Goal: Task Accomplishment & Management: Manage account settings

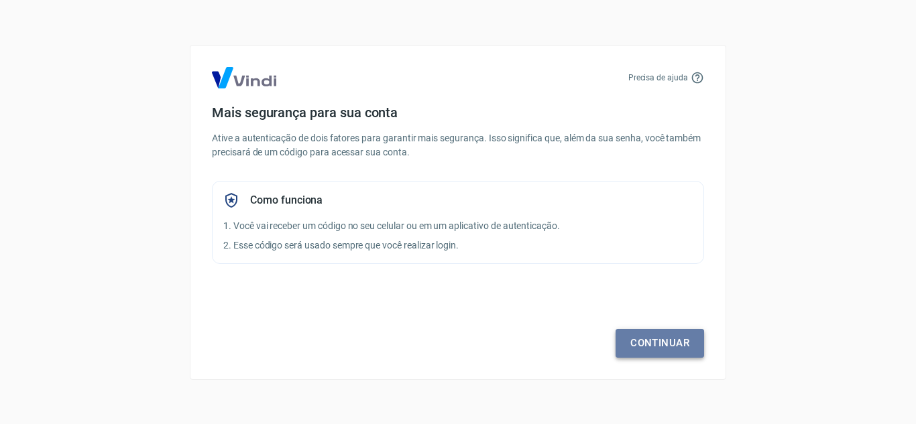
click at [633, 346] on link "Continuar" at bounding box center [659, 343] width 88 height 28
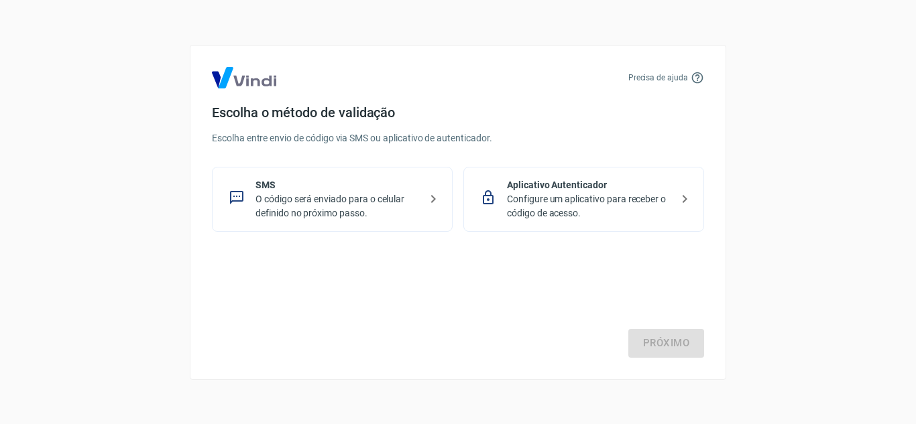
click at [340, 187] on p "SMS" at bounding box center [337, 185] width 164 height 14
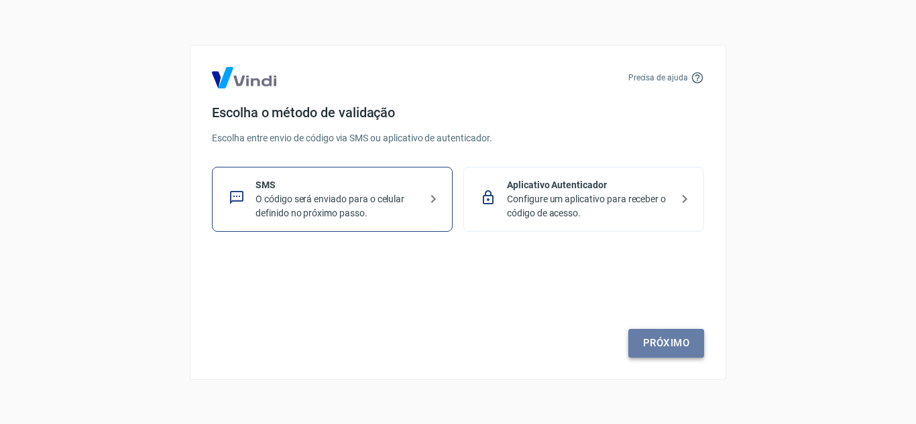
click at [677, 337] on link "Próximo" at bounding box center [666, 343] width 76 height 28
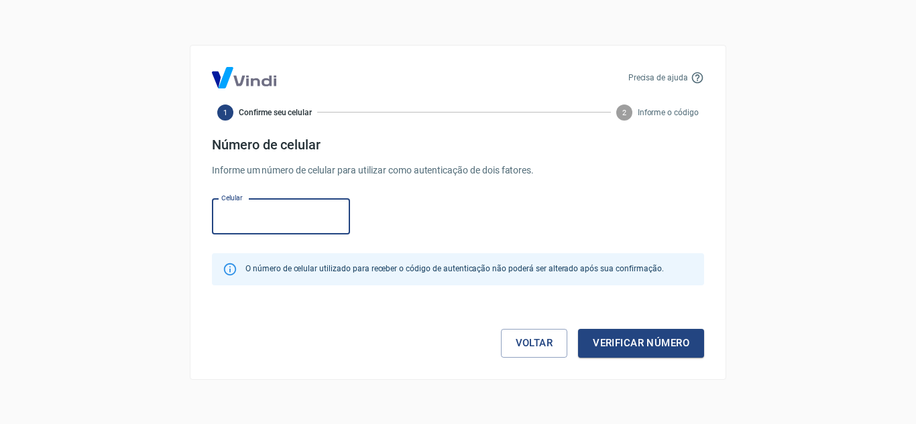
click at [305, 225] on input "Celular" at bounding box center [281, 217] width 138 height 36
type input "[PHONE_NUMBER]"
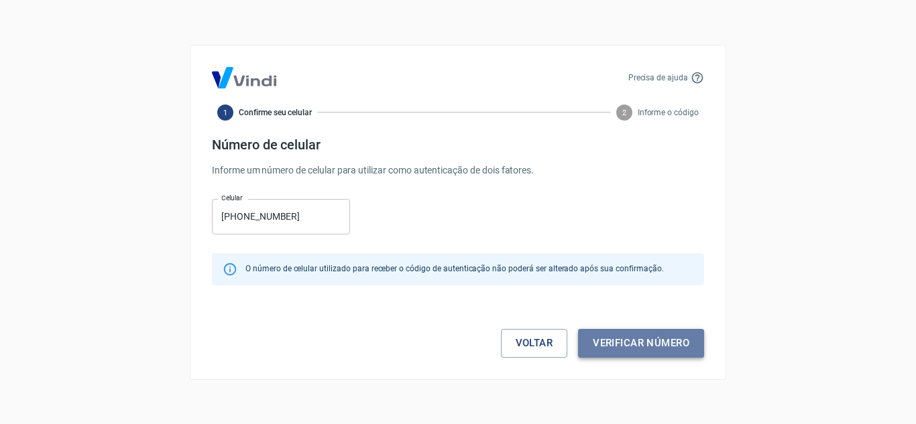
click at [639, 346] on button "Verificar número" at bounding box center [641, 343] width 126 height 28
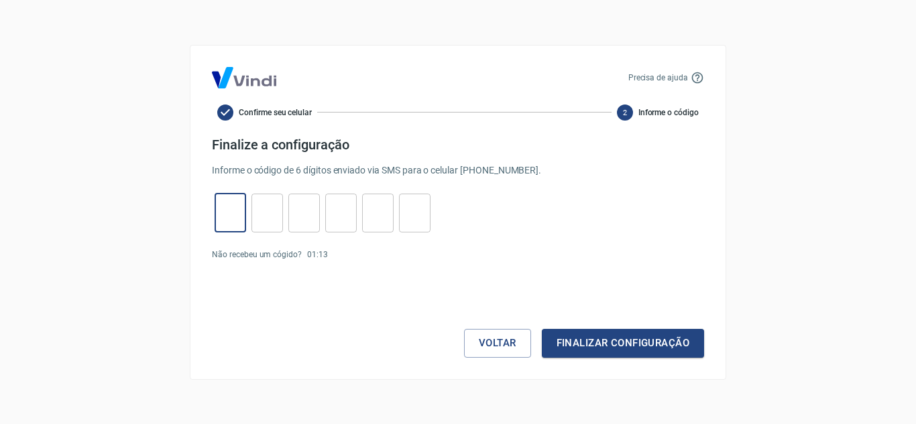
click at [227, 214] on input "tel" at bounding box center [230, 212] width 32 height 29
type input "5"
type input "2"
type input "8"
type input "5"
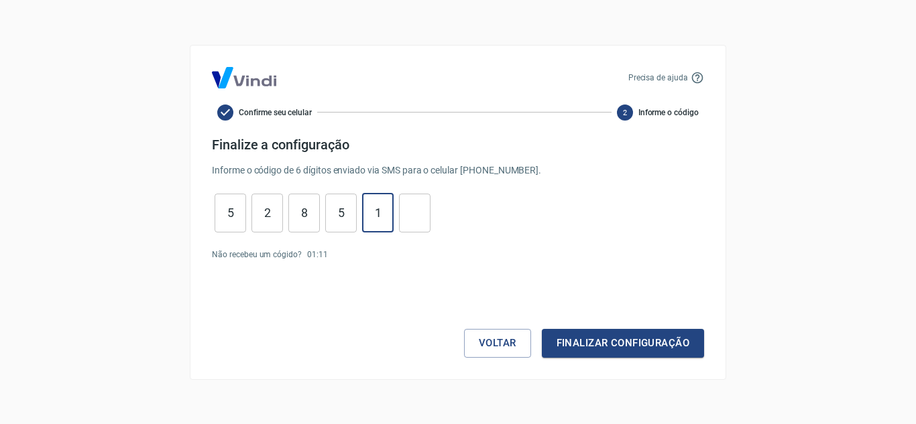
type input "1"
type input "3"
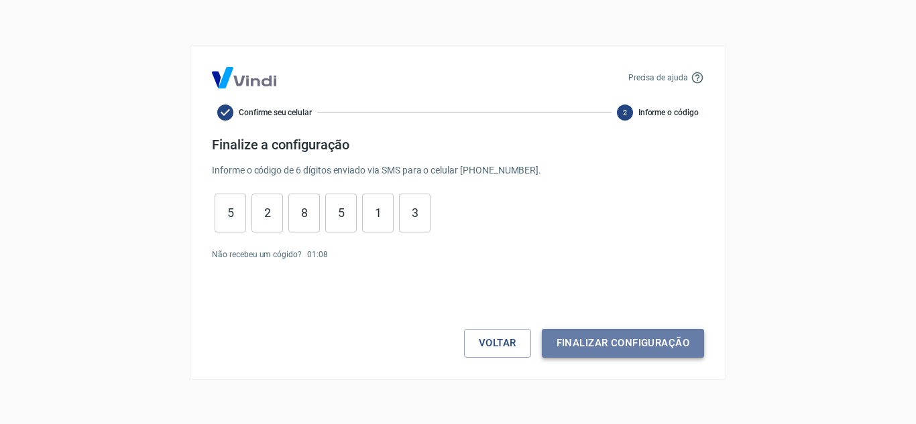
click at [613, 346] on button "Finalizar configuração" at bounding box center [623, 343] width 162 height 28
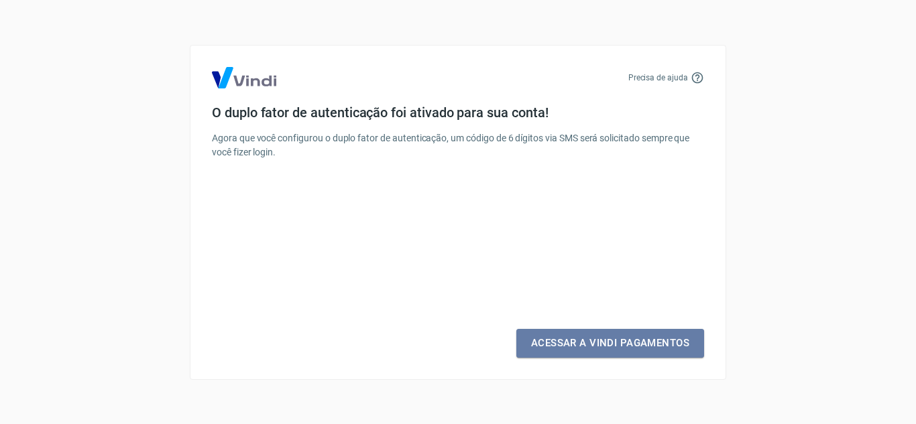
click at [613, 346] on link "Acessar a Vindi Pagamentos" at bounding box center [610, 343] width 188 height 28
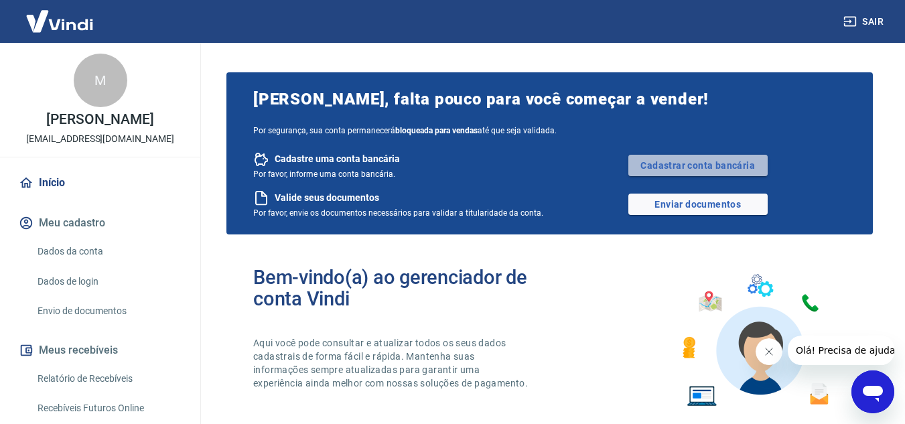
click at [682, 159] on link "Cadastrar conta bancária" at bounding box center [698, 165] width 139 height 21
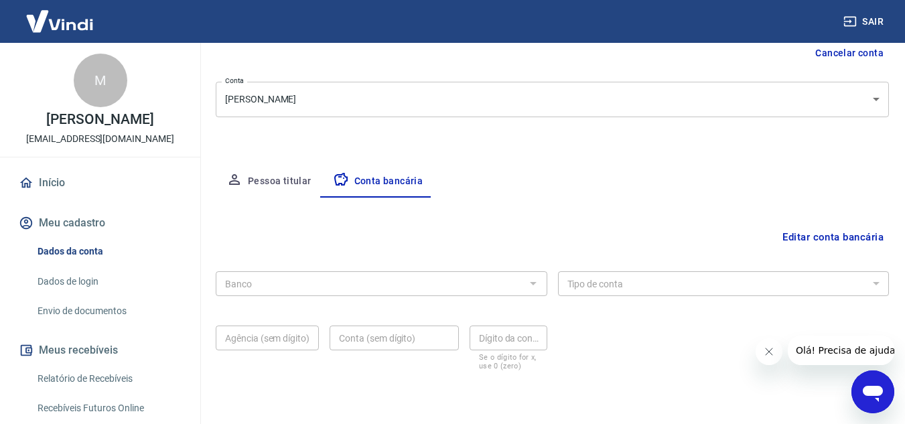
scroll to position [186, 0]
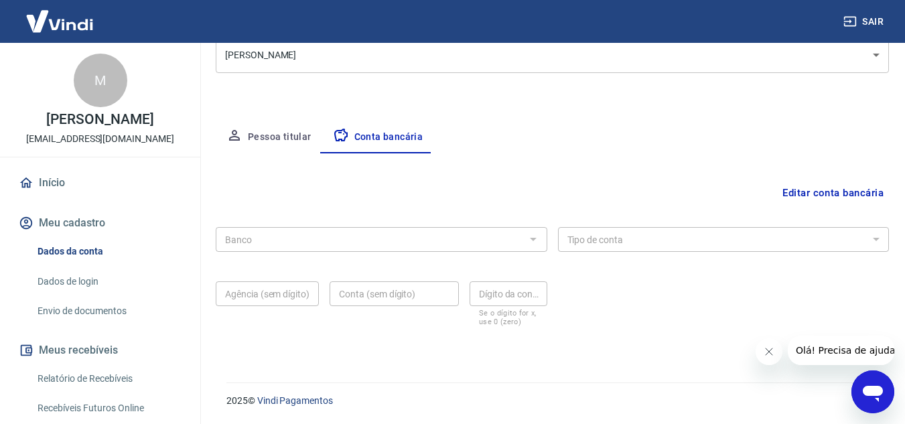
click at [529, 243] on div at bounding box center [532, 239] width 17 height 19
click at [533, 240] on div at bounding box center [532, 239] width 17 height 19
click at [806, 194] on button "Editar conta bancária" at bounding box center [833, 192] width 112 height 25
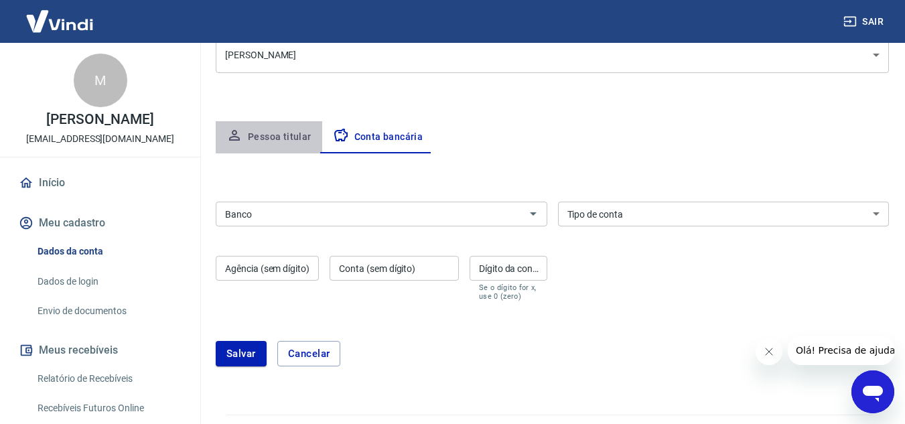
click at [288, 131] on button "Pessoa titular" at bounding box center [269, 137] width 107 height 32
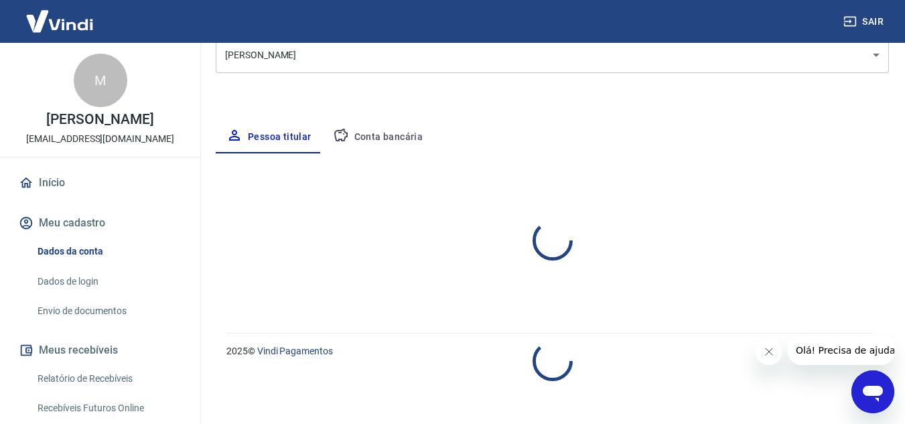
select select "PR"
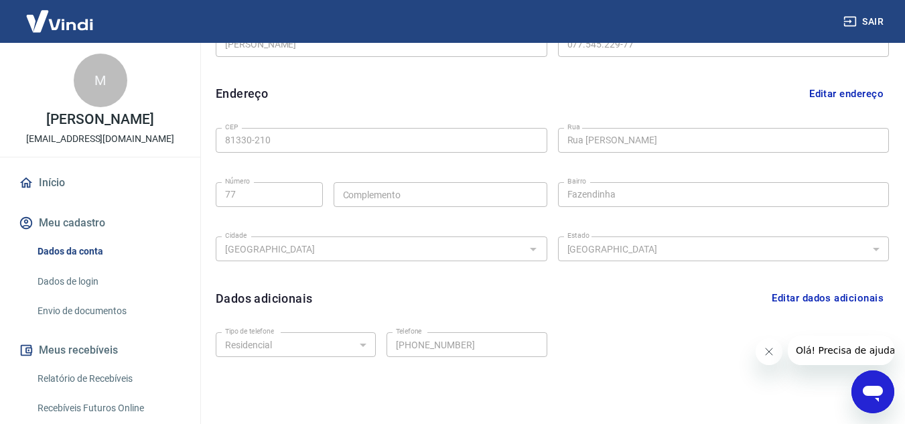
scroll to position [434, 0]
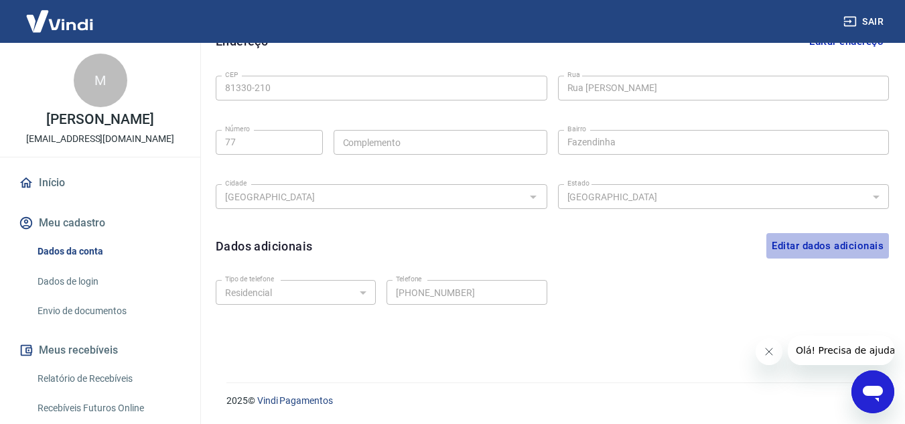
click at [811, 242] on button "Editar dados adicionais" at bounding box center [828, 245] width 123 height 25
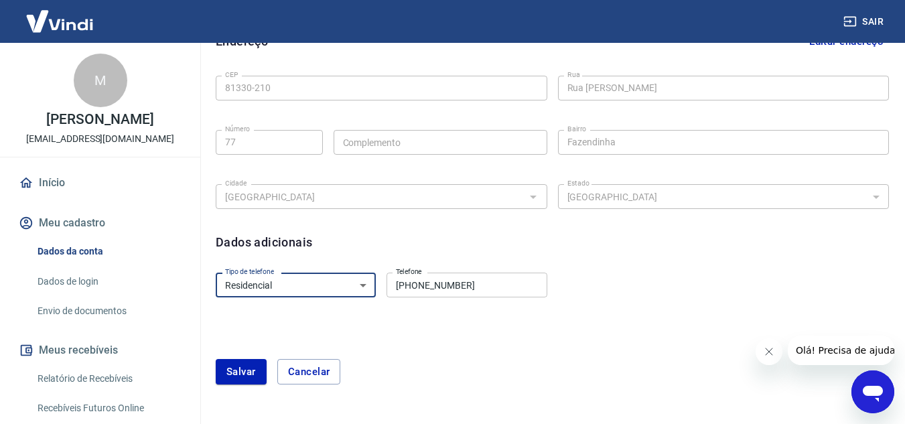
click at [363, 286] on select "Residencial Comercial" at bounding box center [296, 285] width 160 height 25
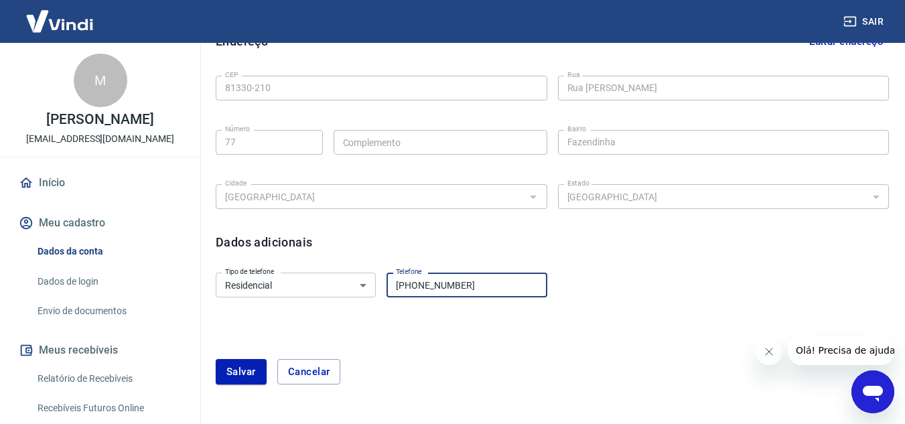
click at [419, 284] on input "[PHONE_NUMBER]" at bounding box center [467, 285] width 160 height 25
drag, startPoint x: 468, startPoint y: 285, endPoint x: 353, endPoint y: 282, distance: 115.3
click at [353, 282] on div "Tipo de telefone Residencial Comercial Tipo de telefone Telefone [PHONE_NUMBER]…" at bounding box center [382, 283] width 332 height 33
type input "[PHONE_NUMBER]"
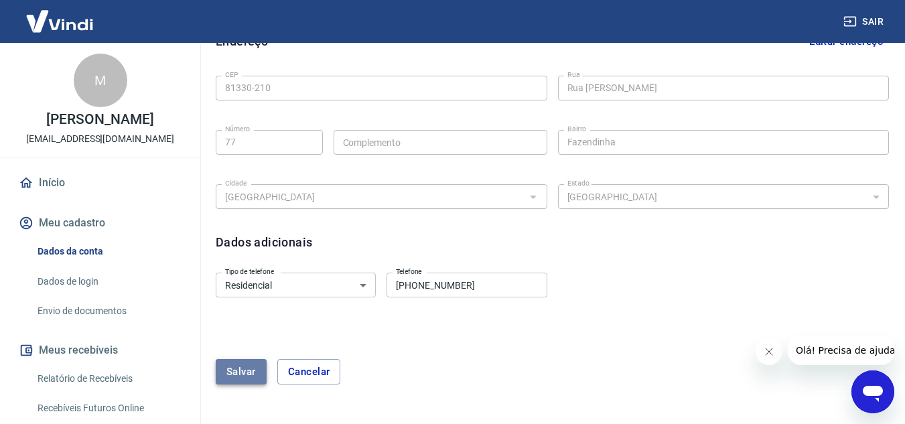
click at [258, 372] on button "Salvar" at bounding box center [241, 371] width 51 height 25
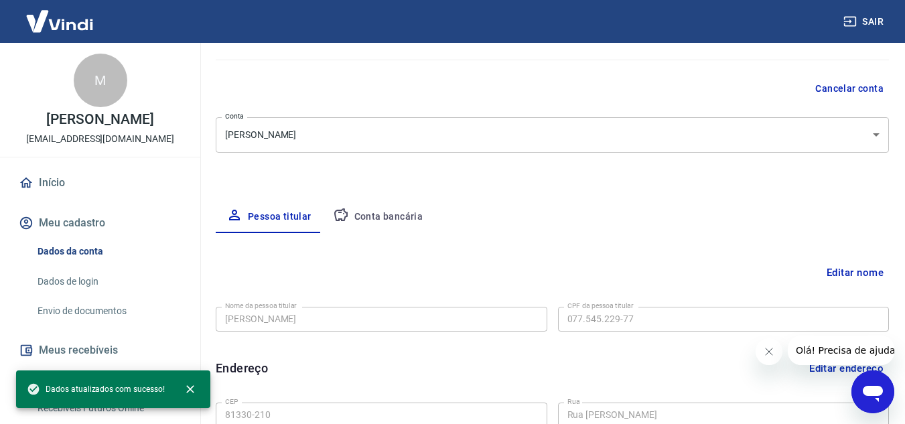
scroll to position [108, 0]
click at [403, 217] on button "Conta bancária" at bounding box center [378, 216] width 112 height 32
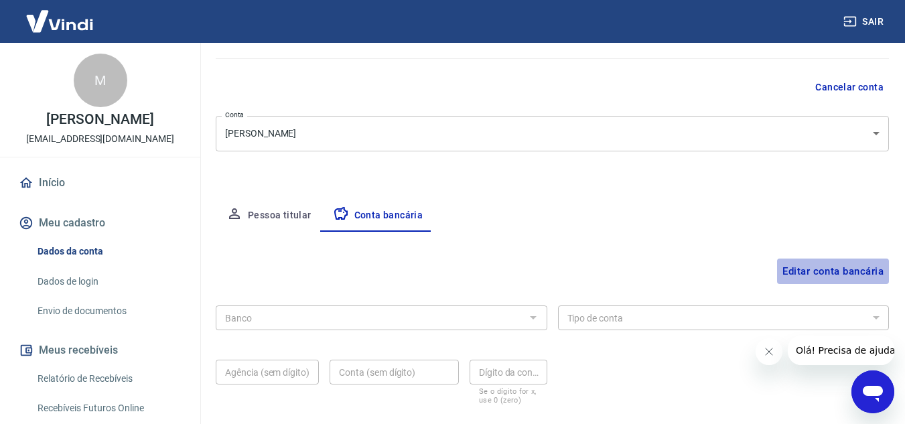
click at [840, 265] on button "Editar conta bancária" at bounding box center [833, 271] width 112 height 25
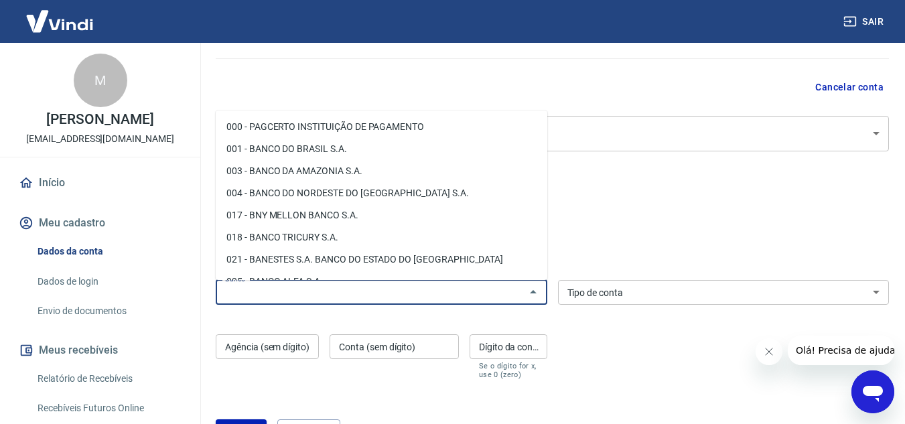
click at [515, 291] on input "Banco" at bounding box center [371, 292] width 302 height 17
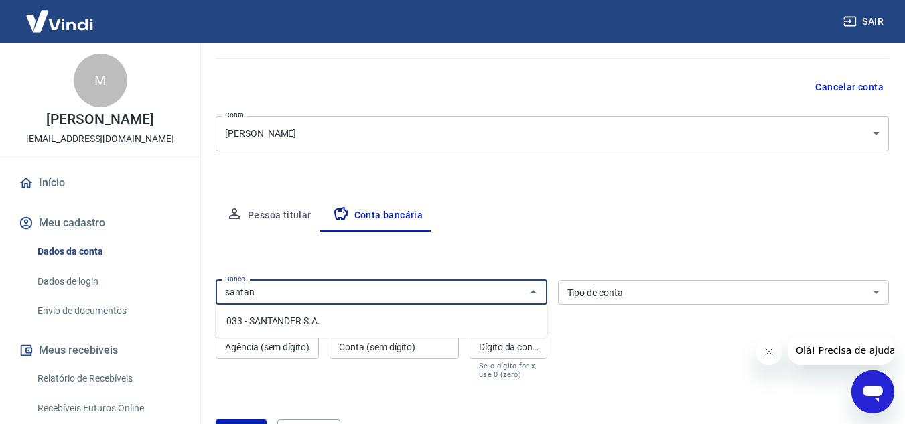
click at [395, 334] on ul "033 - SANTANDER S.A." at bounding box center [382, 321] width 332 height 33
click at [392, 327] on li "033 - SANTANDER S.A." at bounding box center [382, 321] width 332 height 22
type input "033 - SANTANDER S.A."
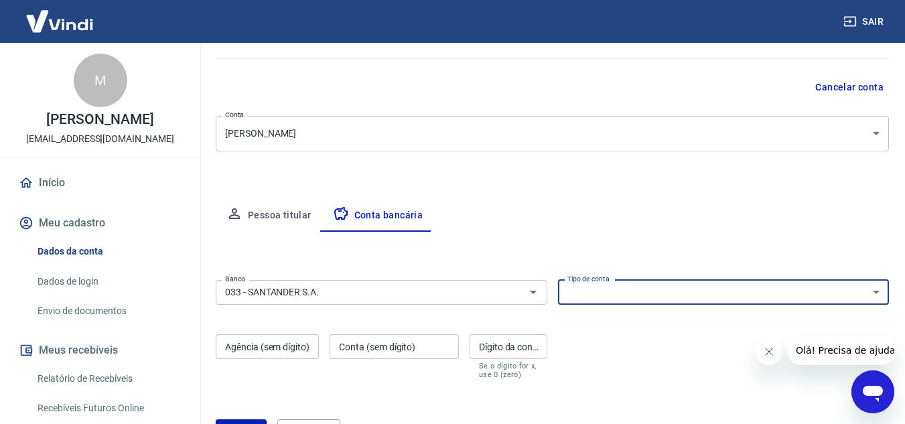
click at [755, 284] on select "Conta Corrente Conta Poupança" at bounding box center [724, 292] width 332 height 25
select select "1"
click at [558, 280] on select "Conta Corrente Conta Poupança" at bounding box center [724, 292] width 332 height 25
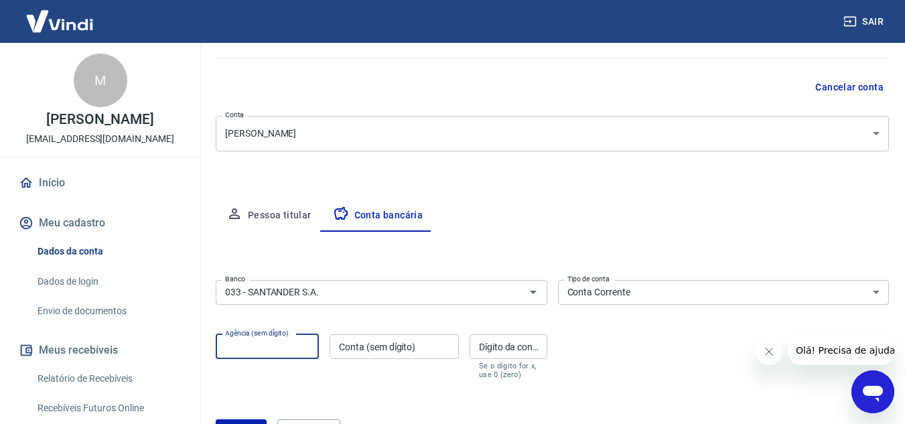
click at [246, 342] on input "Agência (sem dígito)" at bounding box center [267, 346] width 103 height 25
type input "2189"
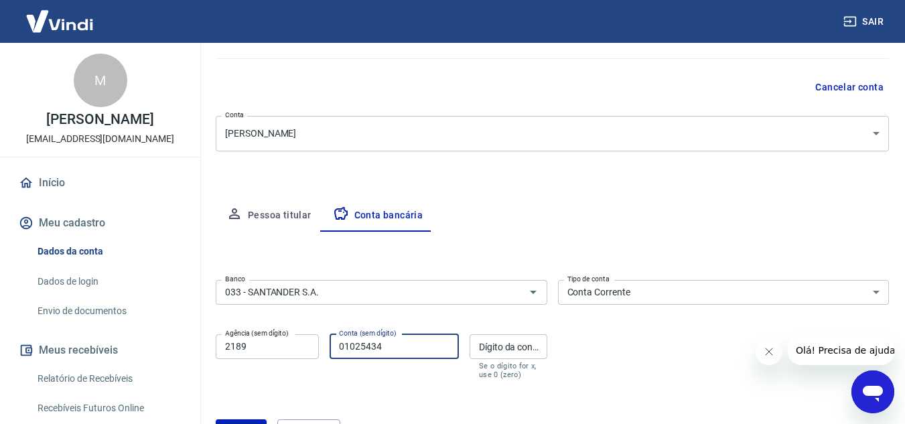
type input "01025434"
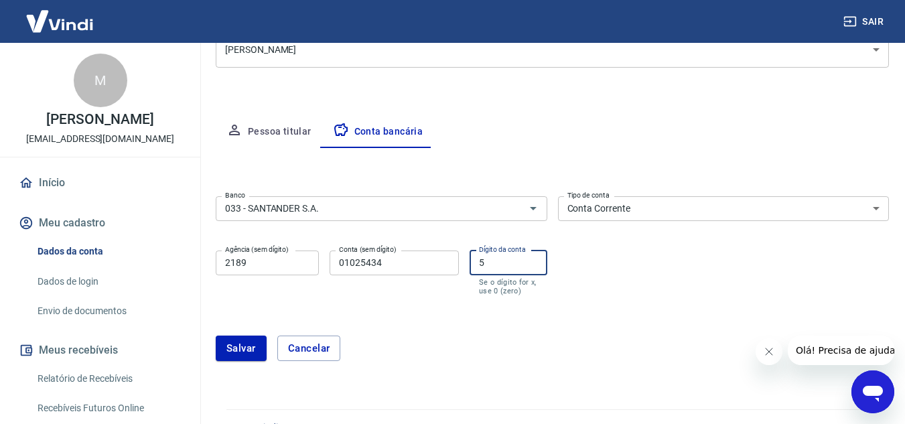
scroll to position [218, 0]
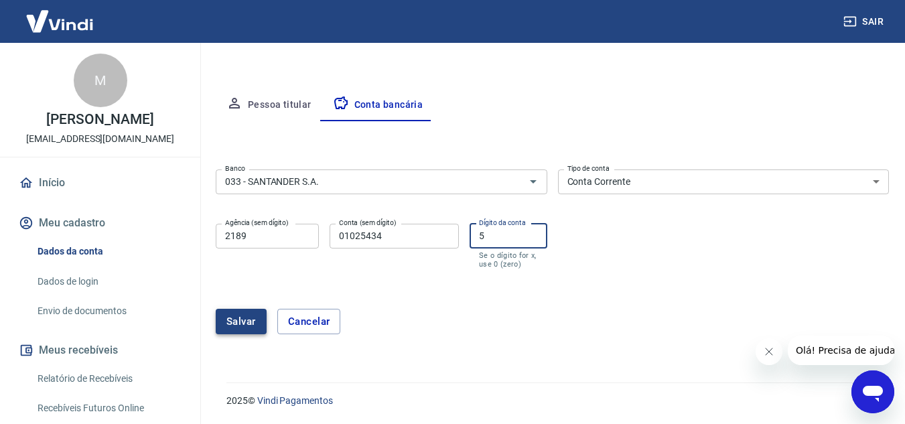
type input "5"
click at [234, 322] on button "Salvar" at bounding box center [241, 321] width 51 height 25
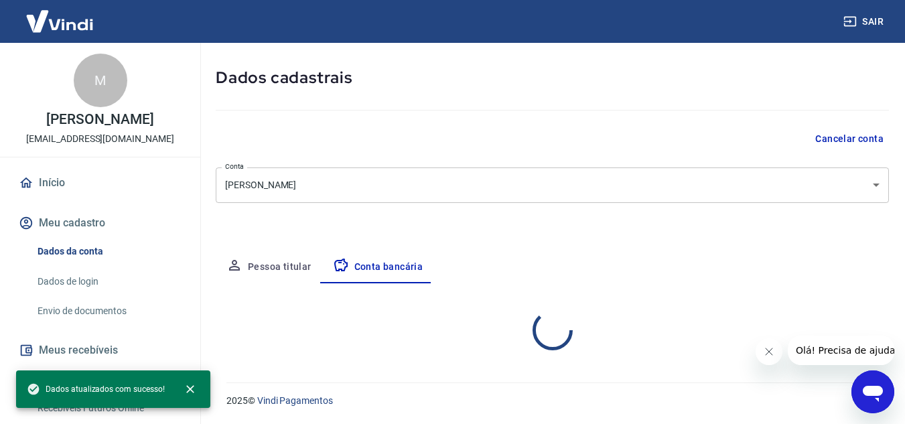
select select "1"
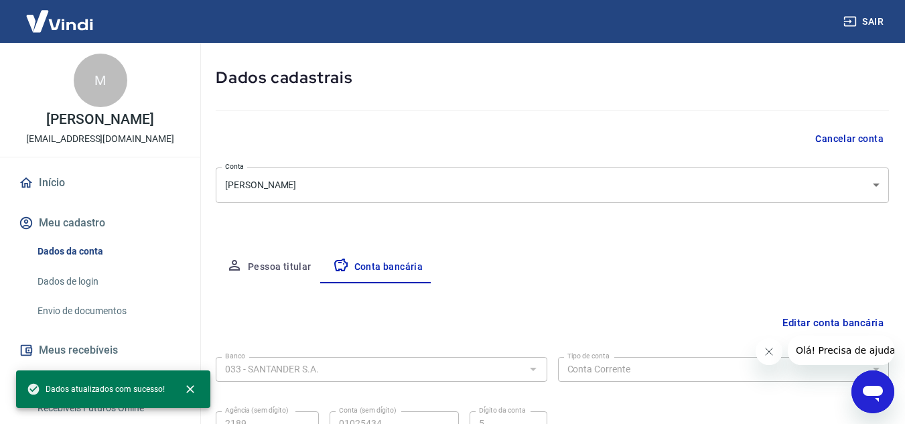
scroll to position [186, 0]
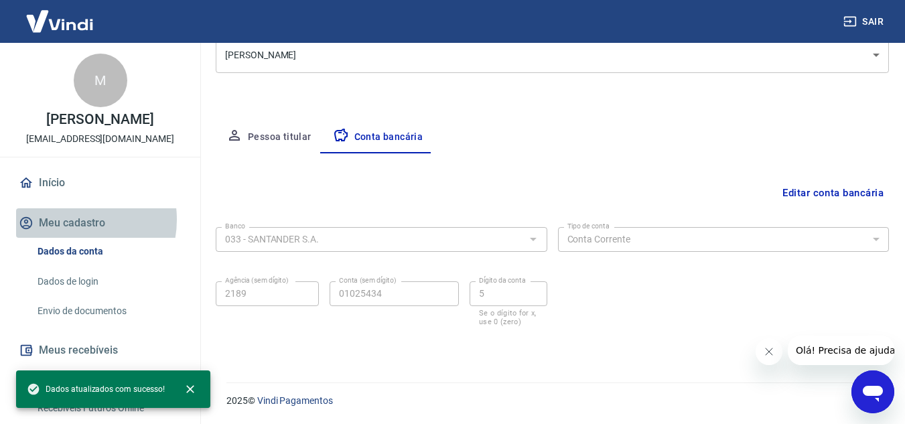
click at [73, 234] on button "Meu cadastro" at bounding box center [100, 222] width 168 height 29
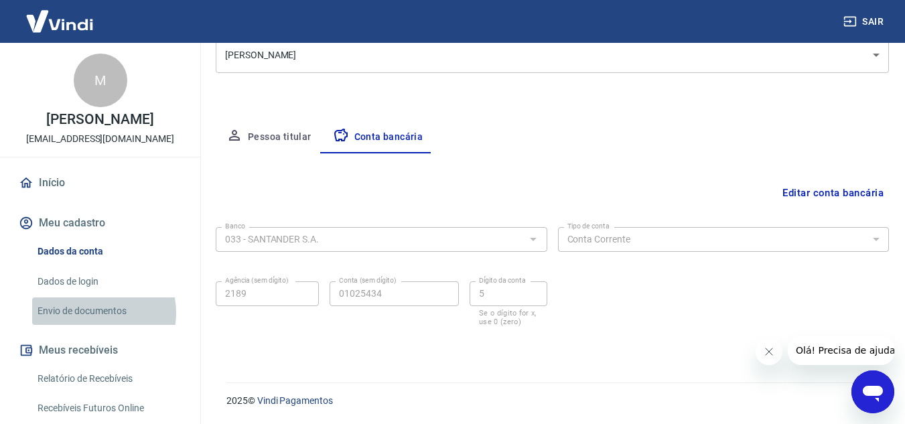
click at [89, 325] on link "Envio de documentos" at bounding box center [108, 311] width 152 height 27
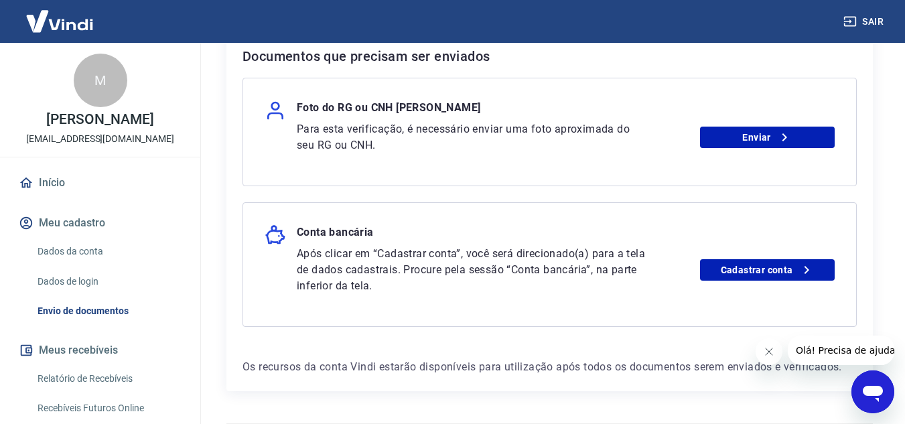
scroll to position [300, 0]
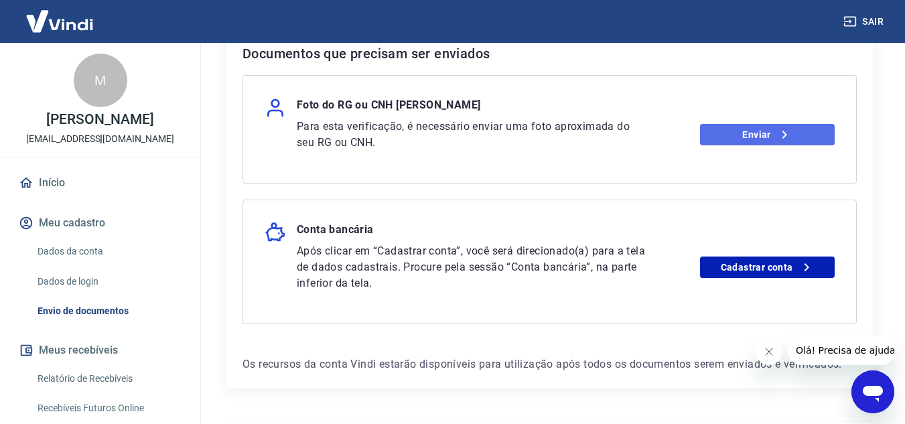
click at [771, 129] on link "Enviar" at bounding box center [767, 134] width 135 height 21
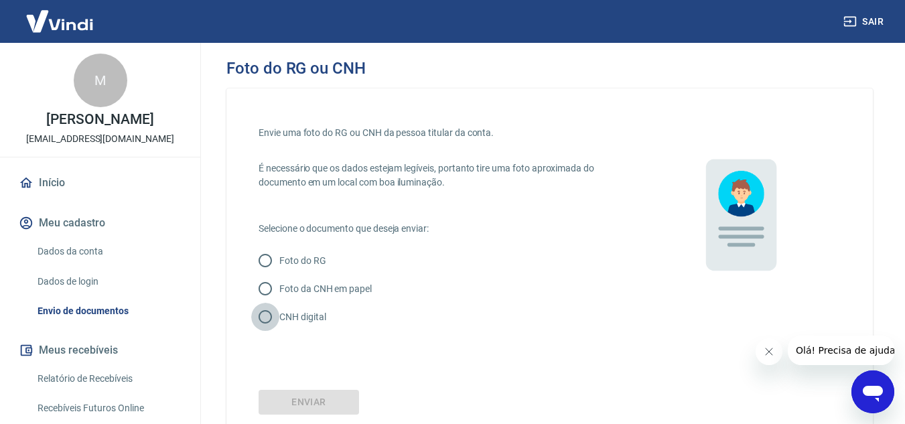
click at [266, 318] on input "CNH digital" at bounding box center [265, 317] width 28 height 28
radio input "true"
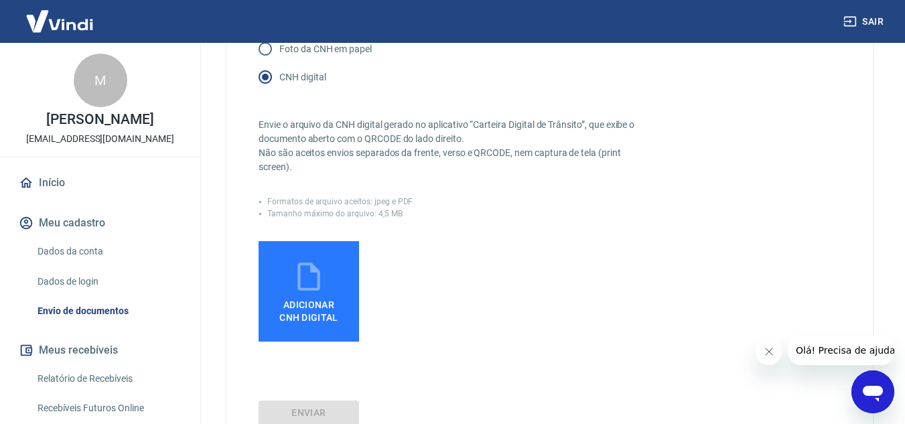
scroll to position [218, 0]
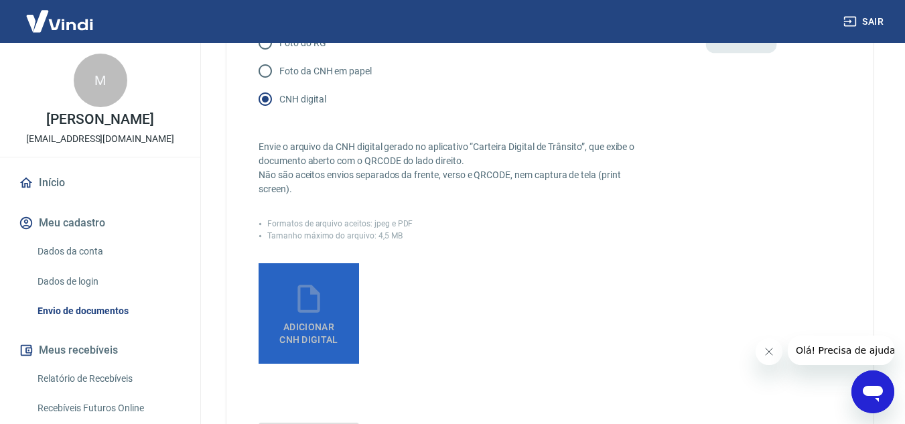
click at [310, 325] on span "Adicionar CNH Digital" at bounding box center [308, 334] width 59 height 24
click at [0, 0] on input "Adicionar CNH Digital" at bounding box center [0, 0] width 0 height 0
click at [301, 312] on icon at bounding box center [309, 299] width 22 height 28
click at [0, 0] on input "Adicionar CNH Digital" at bounding box center [0, 0] width 0 height 0
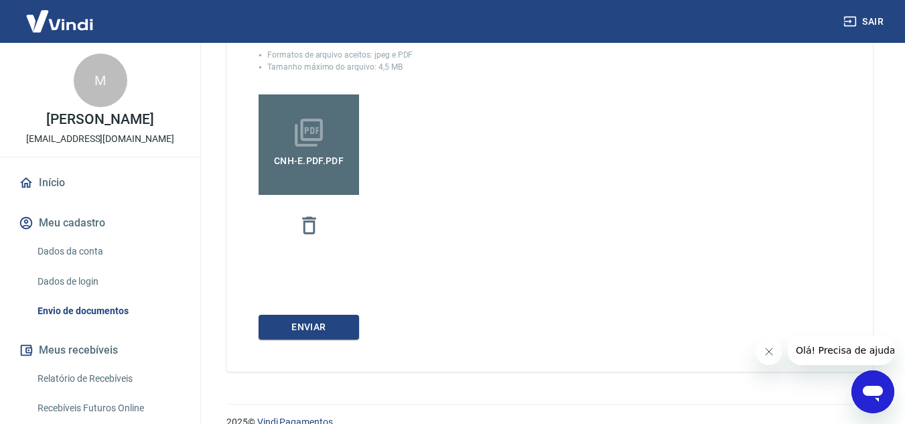
scroll to position [403, 0]
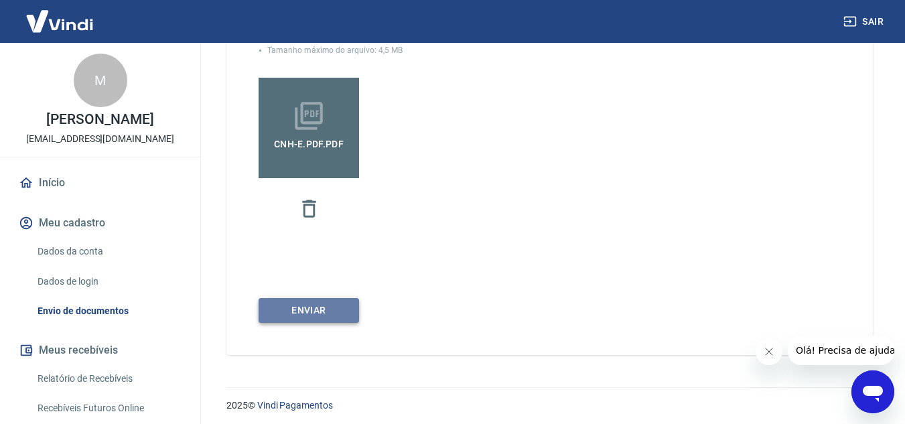
click at [334, 312] on button "Enviar" at bounding box center [309, 310] width 101 height 25
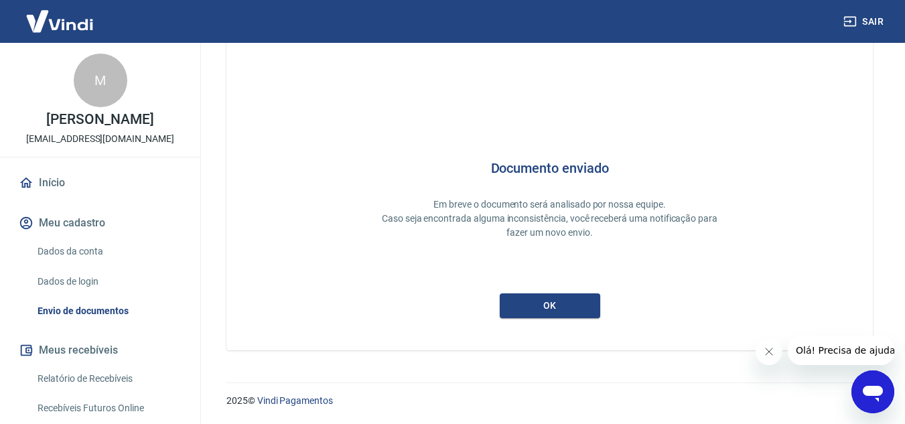
scroll to position [36, 0]
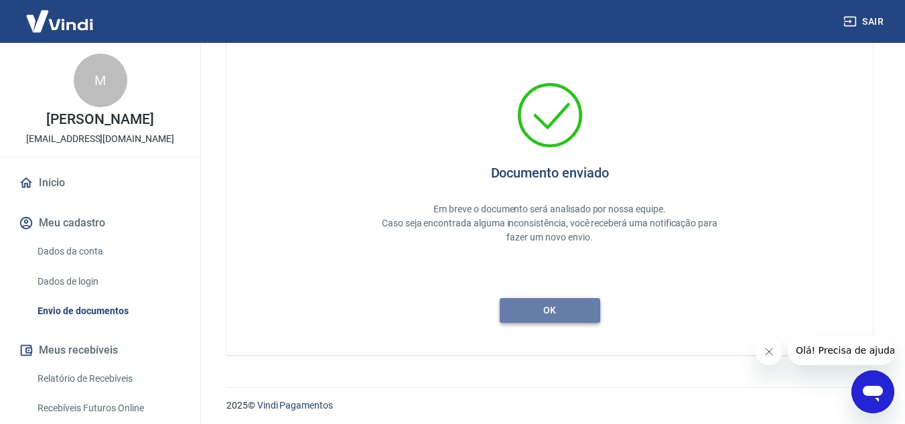
click at [570, 309] on button "ok" at bounding box center [550, 310] width 101 height 25
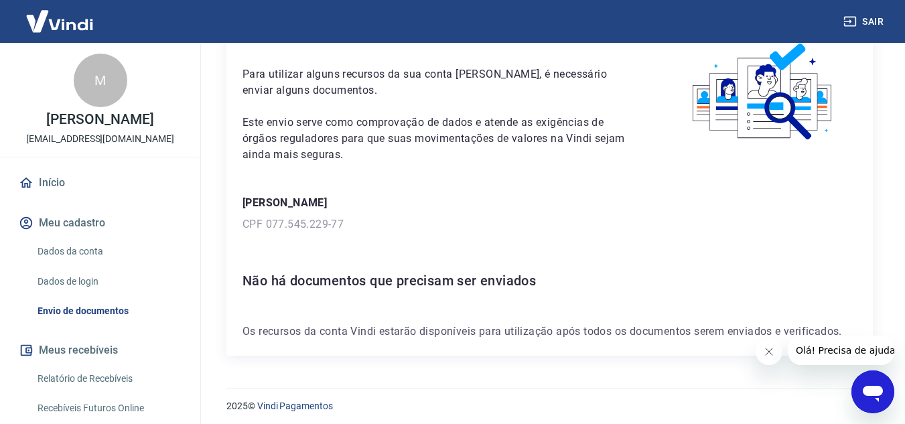
scroll to position [78, 0]
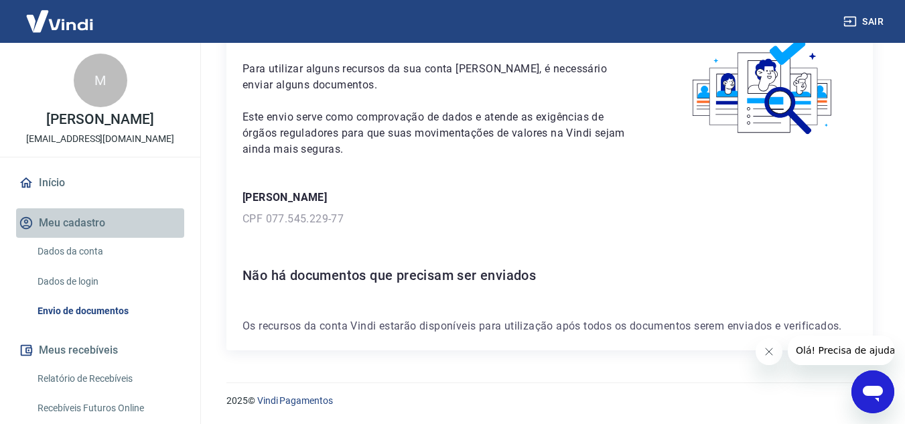
click at [101, 229] on button "Meu cadastro" at bounding box center [100, 222] width 168 height 29
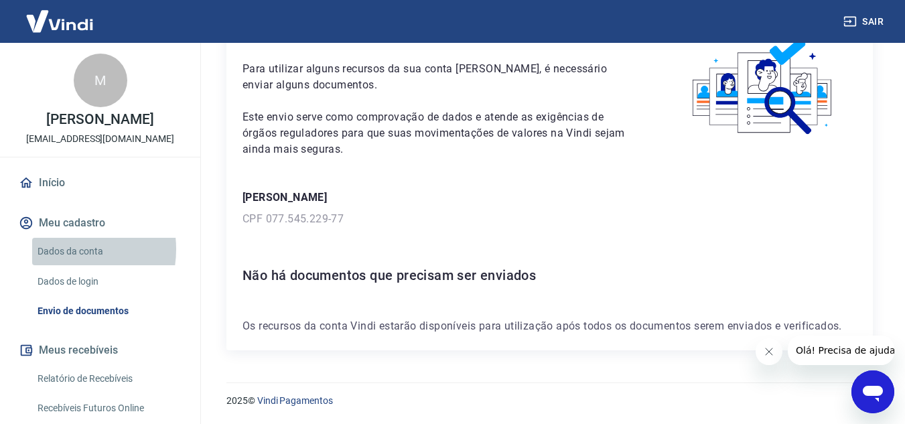
click at [63, 263] on link "Dados da conta" at bounding box center [108, 251] width 152 height 27
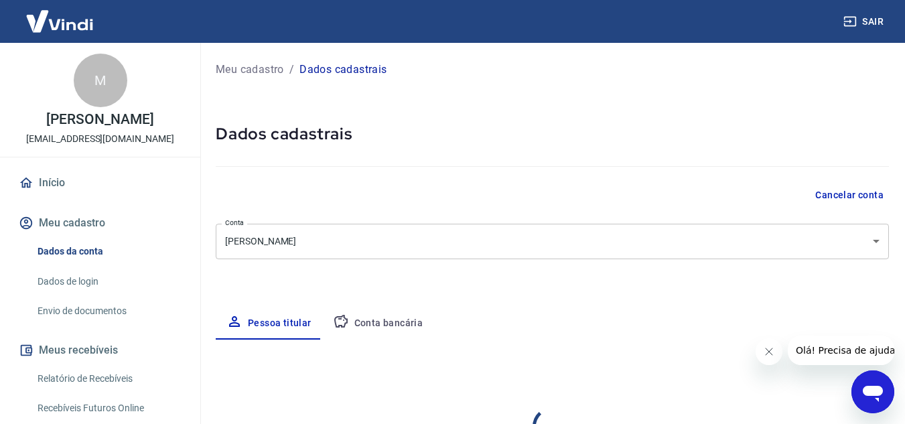
select select "PR"
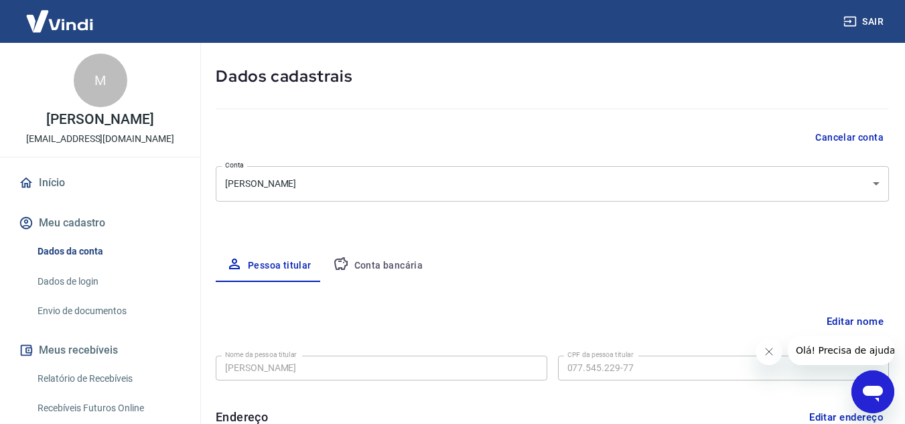
scroll to position [7, 0]
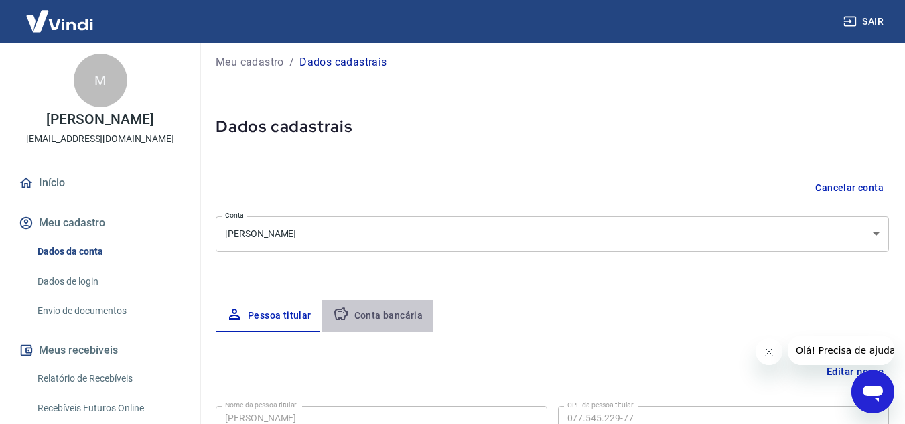
click at [372, 318] on button "Conta bancária" at bounding box center [378, 316] width 112 height 32
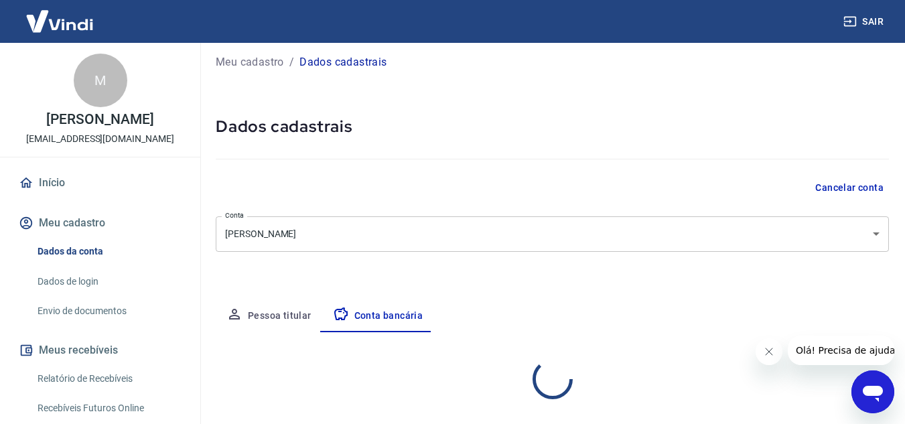
select select "1"
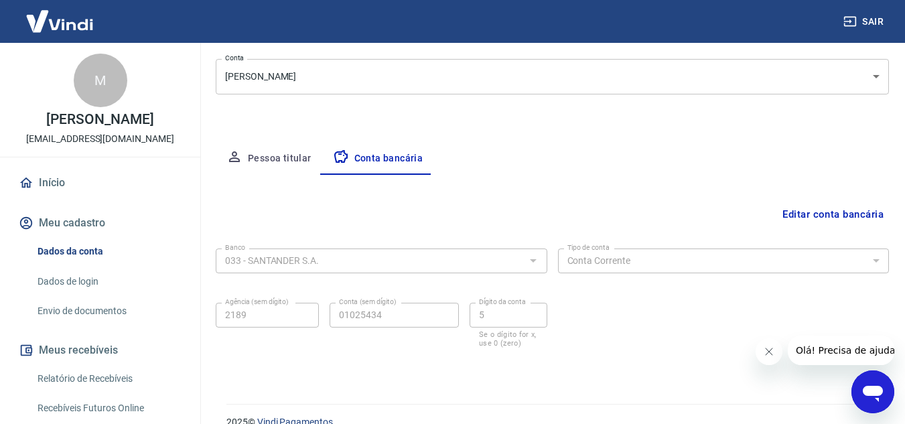
scroll to position [186, 0]
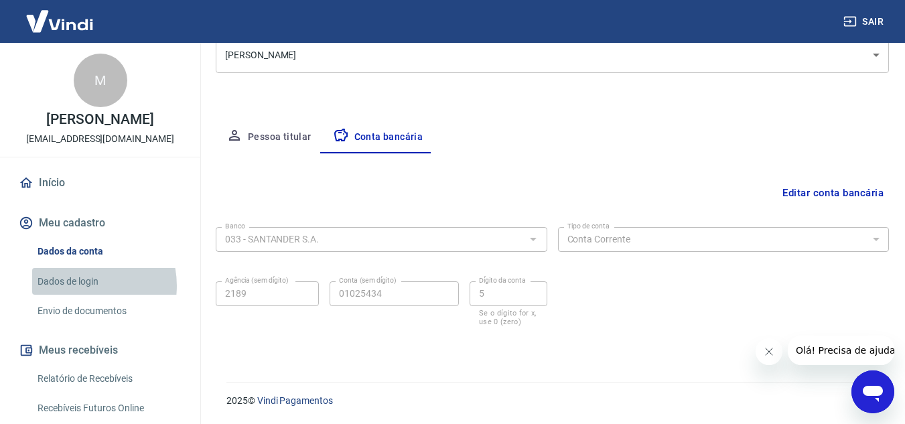
click at [79, 296] on link "Dados de login" at bounding box center [108, 281] width 152 height 27
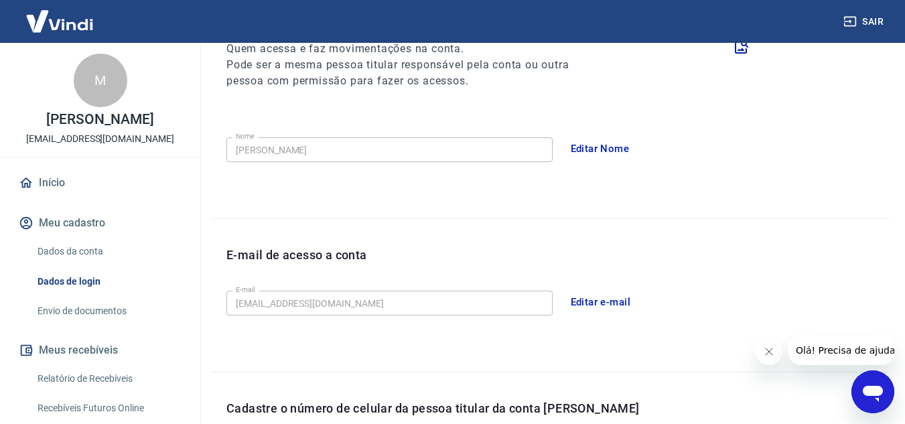
scroll to position [434, 0]
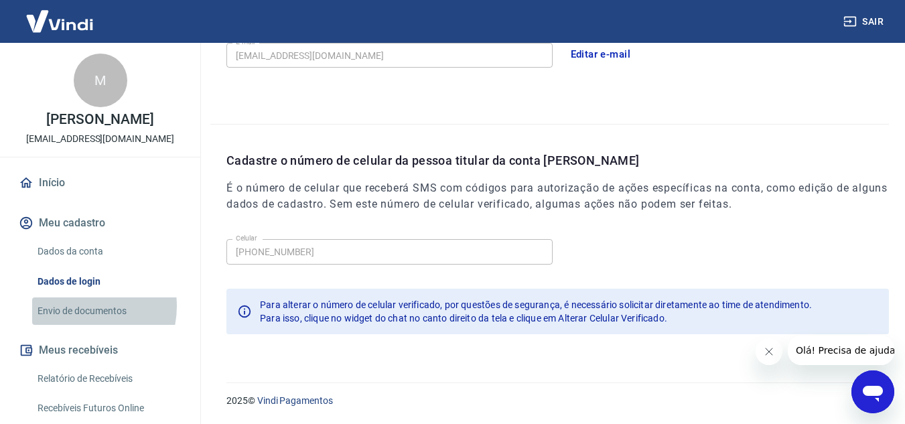
click at [78, 320] on link "Envio de documentos" at bounding box center [108, 311] width 152 height 27
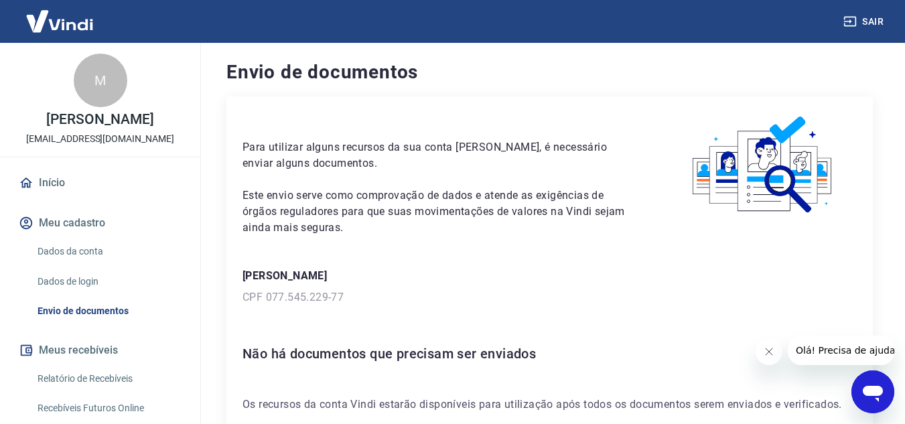
scroll to position [78, 0]
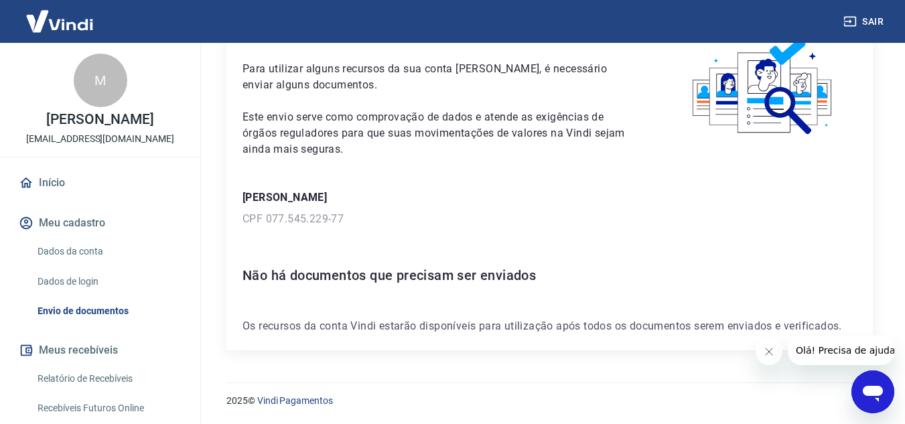
drag, startPoint x: 201, startPoint y: 174, endPoint x: 197, endPoint y: 168, distance: 7.2
click at [197, 168] on div "Sair M [PERSON_NAME] [PERSON_NAME][EMAIL_ADDRESS][DOMAIN_NAME] Início Meu cadas…" at bounding box center [452, 134] width 905 height 424
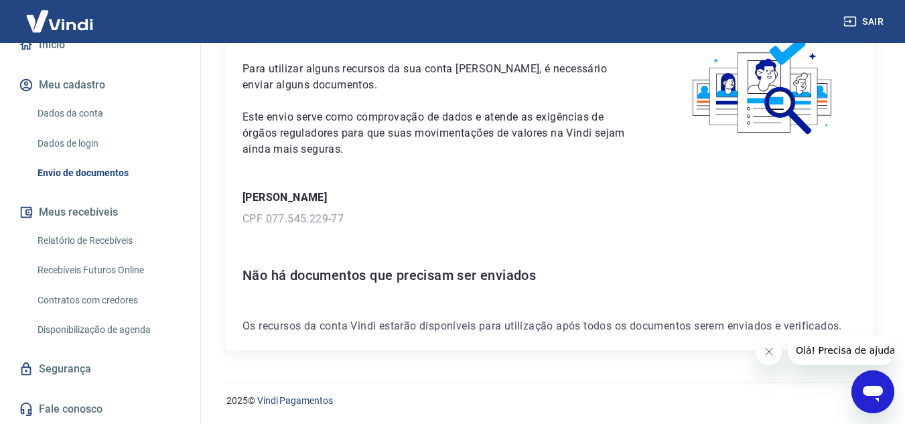
scroll to position [152, 0]
click at [95, 241] on link "Relatório de Recebíveis" at bounding box center [108, 240] width 152 height 27
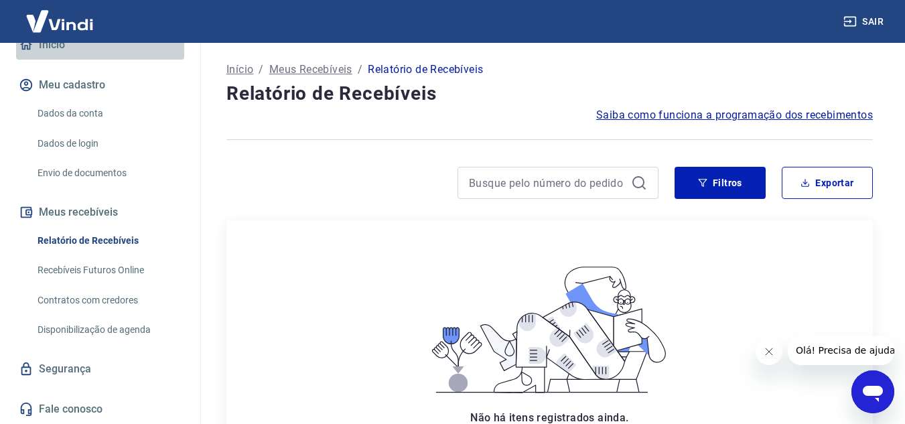
click at [101, 55] on link "Início" at bounding box center [100, 44] width 168 height 29
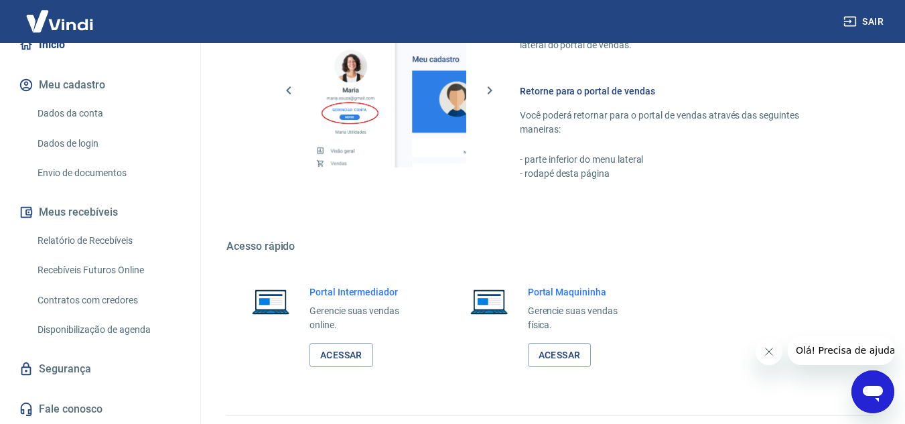
scroll to position [814, 0]
